Goal: Transaction & Acquisition: Purchase product/service

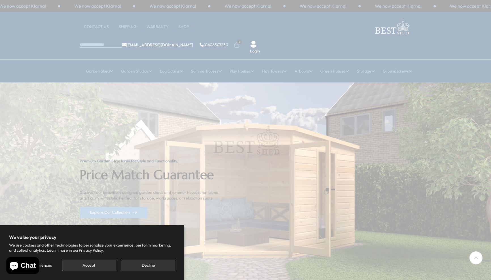
click at [161, 267] on button "Decline" at bounding box center [149, 265] width 54 height 11
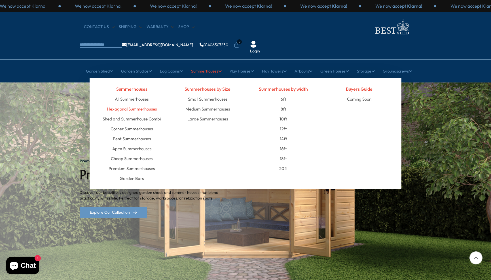
click at [136, 104] on link "Hexagonal Summerhouses" at bounding box center [132, 109] width 50 height 10
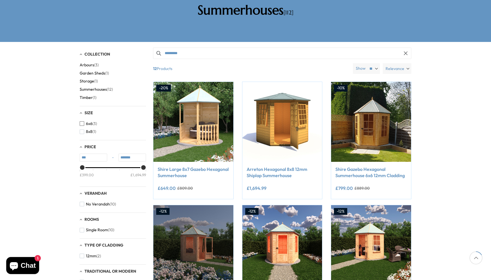
scroll to position [109, 0]
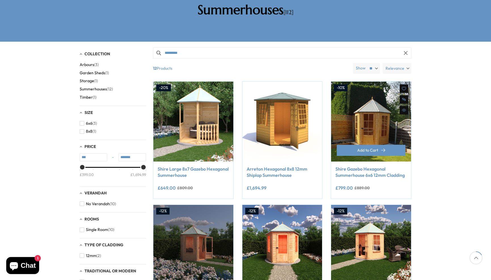
click at [355, 166] on link "Shire Gazebo Hexagonal Summerhouse 6x6 12mm Cladding" at bounding box center [372, 172] width 72 height 13
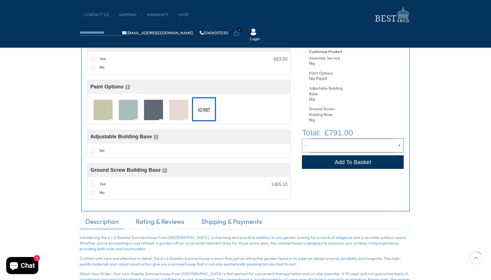
scroll to position [237, 0]
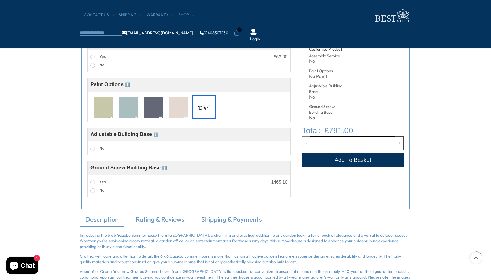
click at [165, 169] on span "ℹ️" at bounding box center [164, 168] width 5 height 5
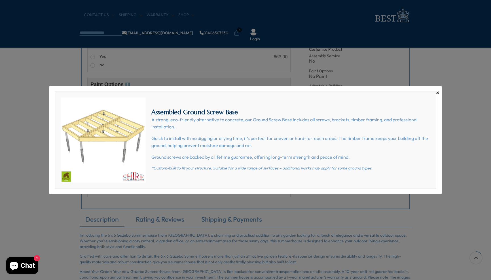
click at [437, 93] on span "×" at bounding box center [437, 93] width 3 height 8
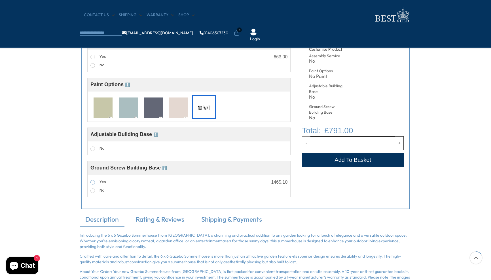
click at [92, 183] on span at bounding box center [93, 182] width 5 height 5
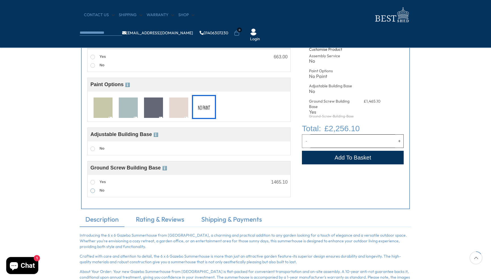
click at [94, 191] on span at bounding box center [93, 191] width 5 height 5
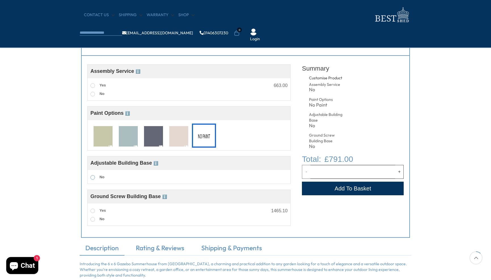
scroll to position [207, 0]
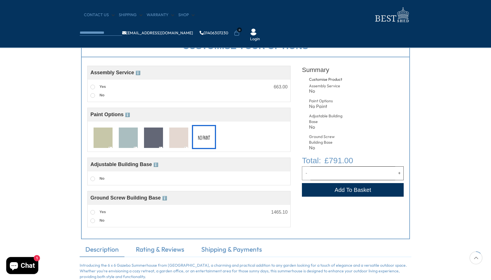
click at [165, 199] on span "ℹ️" at bounding box center [164, 198] width 5 height 5
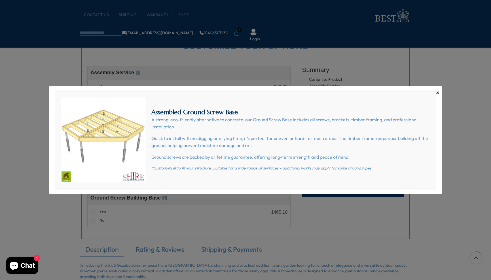
click at [438, 93] on span "×" at bounding box center [437, 93] width 3 height 8
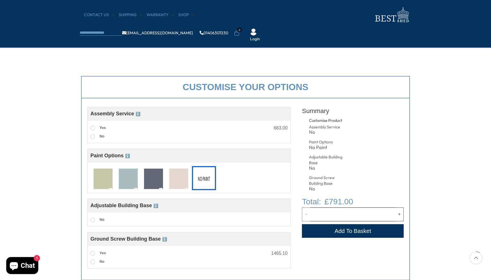
scroll to position [167, 0]
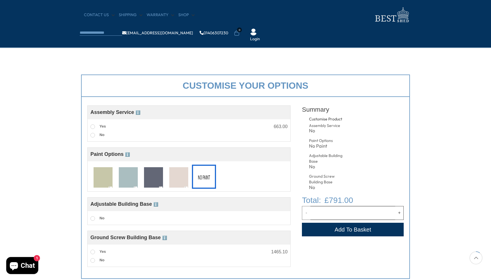
click at [167, 239] on span "ℹ️" at bounding box center [164, 238] width 5 height 5
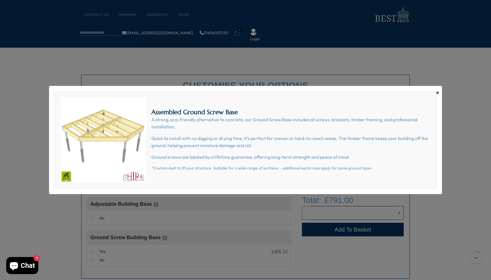
click at [438, 94] on span "×" at bounding box center [437, 93] width 3 height 8
